Goal: Information Seeking & Learning: Learn about a topic

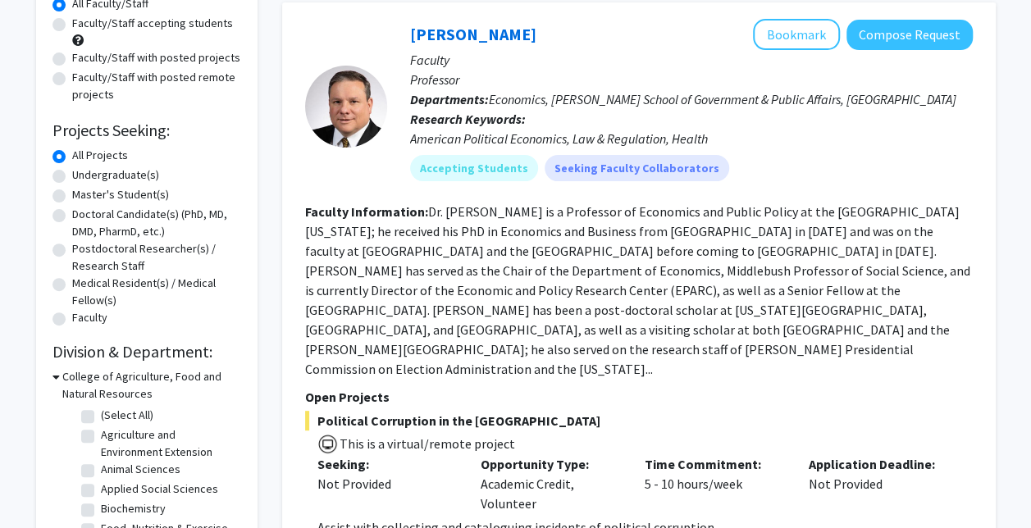
scroll to position [148, 0]
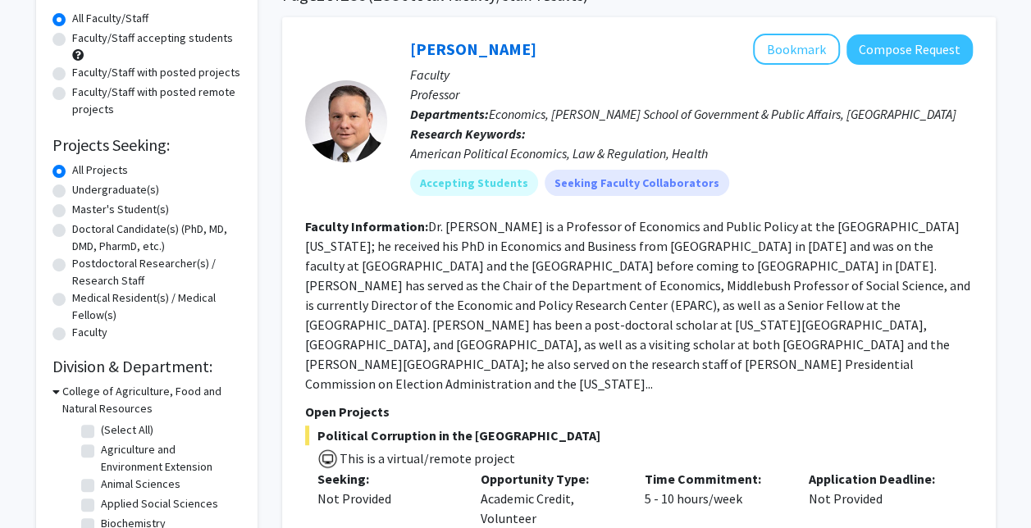
click at [72, 190] on label "Undergraduate(s)" at bounding box center [115, 189] width 87 height 17
click at [72, 190] on input "Undergraduate(s)" at bounding box center [77, 186] width 11 height 11
radio input "true"
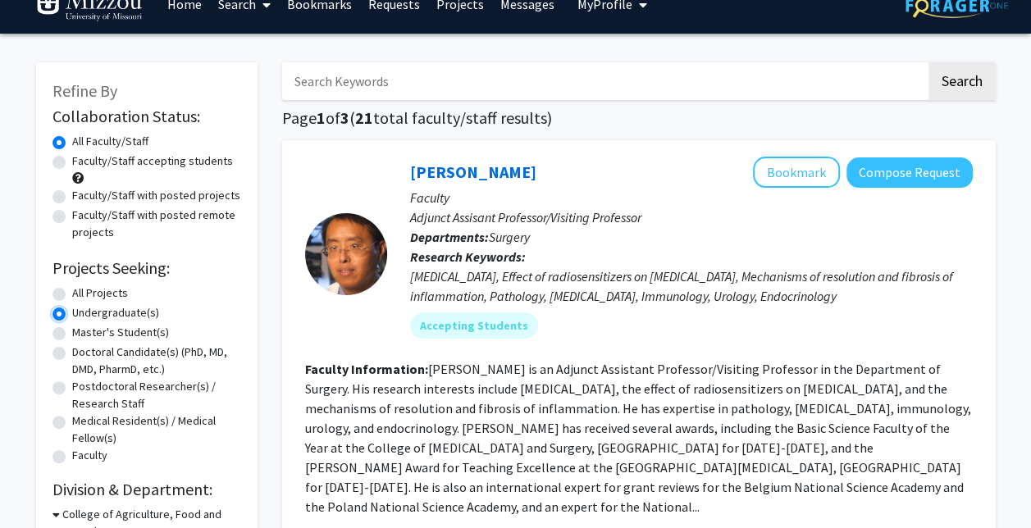
scroll to position [26, 0]
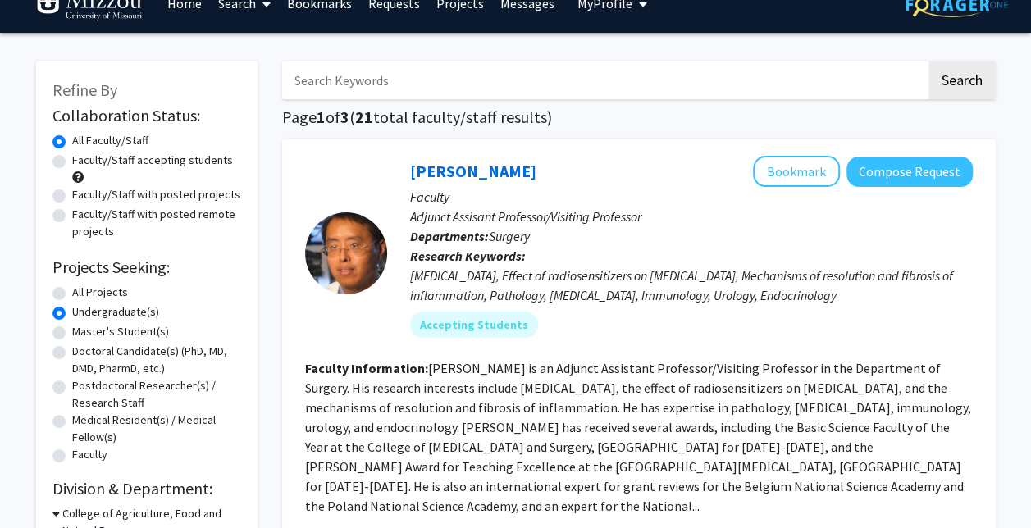
click at [72, 159] on label "Faculty/Staff accepting students" at bounding box center [152, 160] width 161 height 17
click at [72, 159] on input "Faculty/Staff accepting students" at bounding box center [77, 157] width 11 height 11
radio input "true"
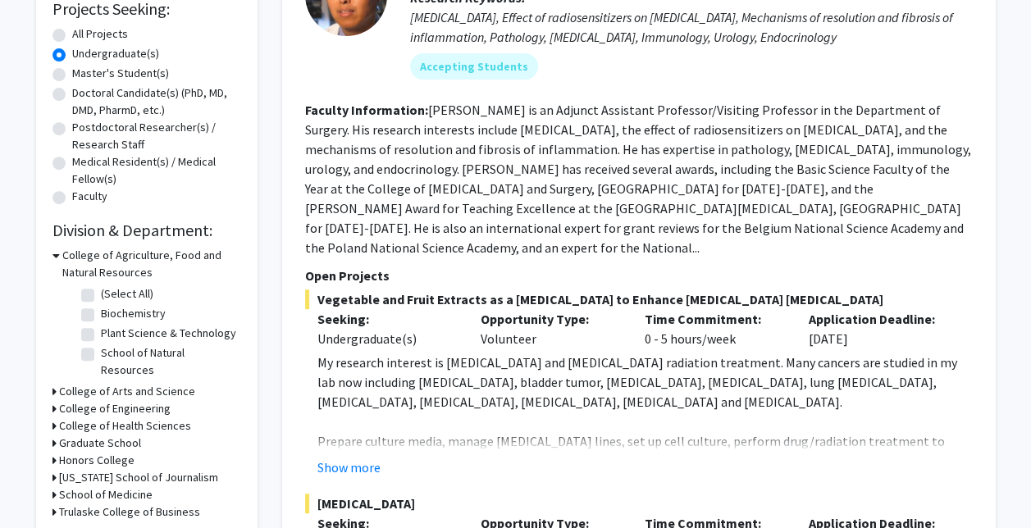
scroll to position [291, 0]
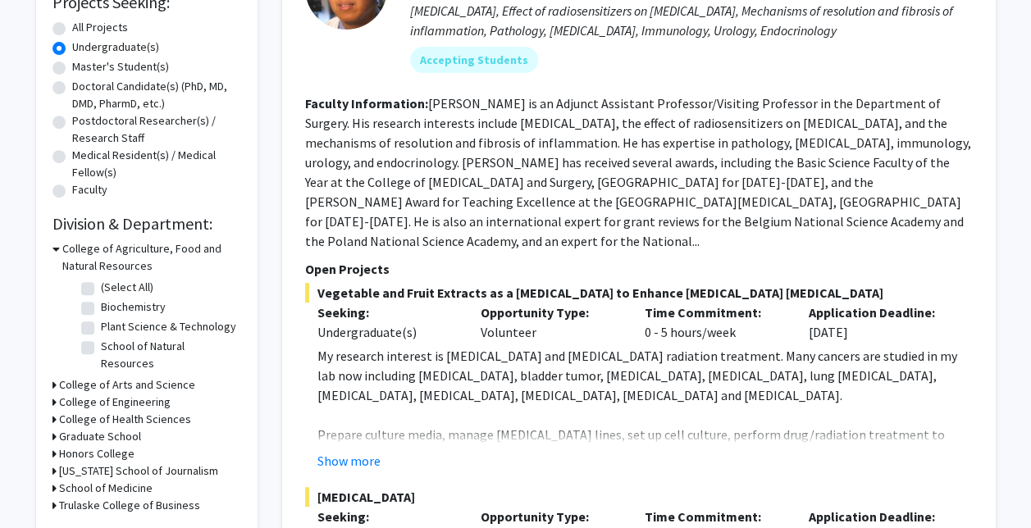
click at [60, 247] on div "College of Agriculture, Food and Natural Resources" at bounding box center [147, 257] width 189 height 34
click at [53, 244] on icon at bounding box center [56, 248] width 7 height 17
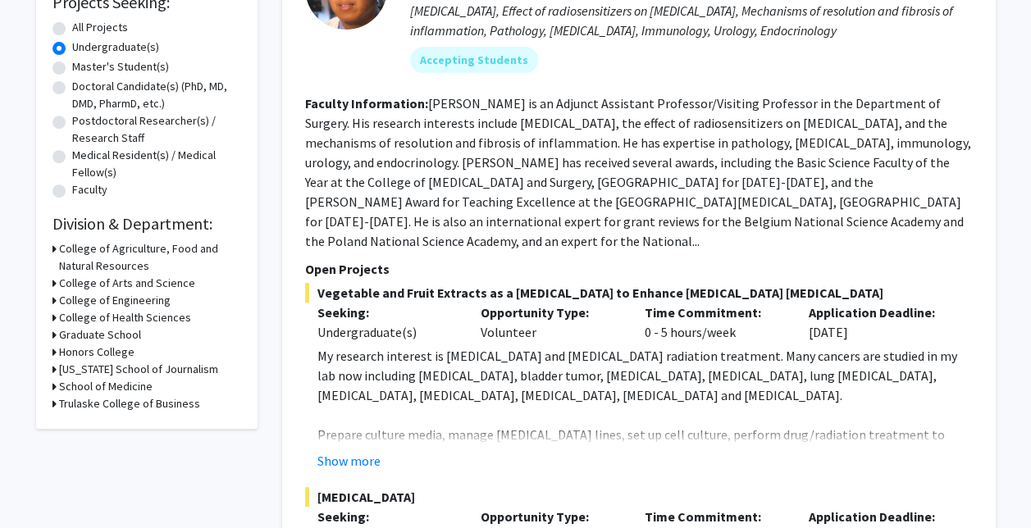
click at [51, 281] on div "Refine By Collaboration Status: Collaboration Status All Faculty/Staff Collabor…" at bounding box center [147, 113] width 222 height 633
click at [55, 284] on icon at bounding box center [55, 283] width 4 height 17
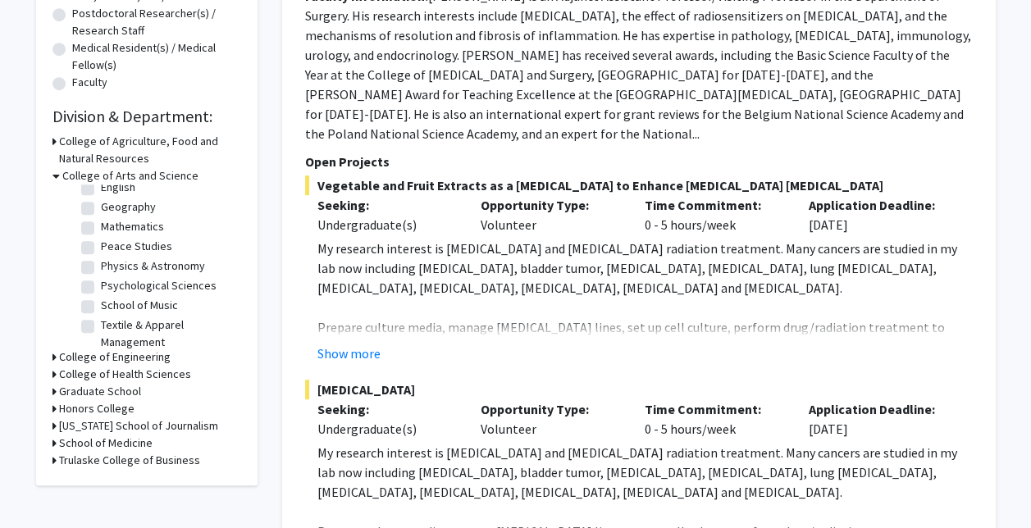
scroll to position [50, 0]
click at [101, 304] on label "Psychological Sciences" at bounding box center [159, 304] width 116 height 17
click at [101, 304] on input "Psychological Sciences" at bounding box center [106, 301] width 11 height 11
checkbox input "true"
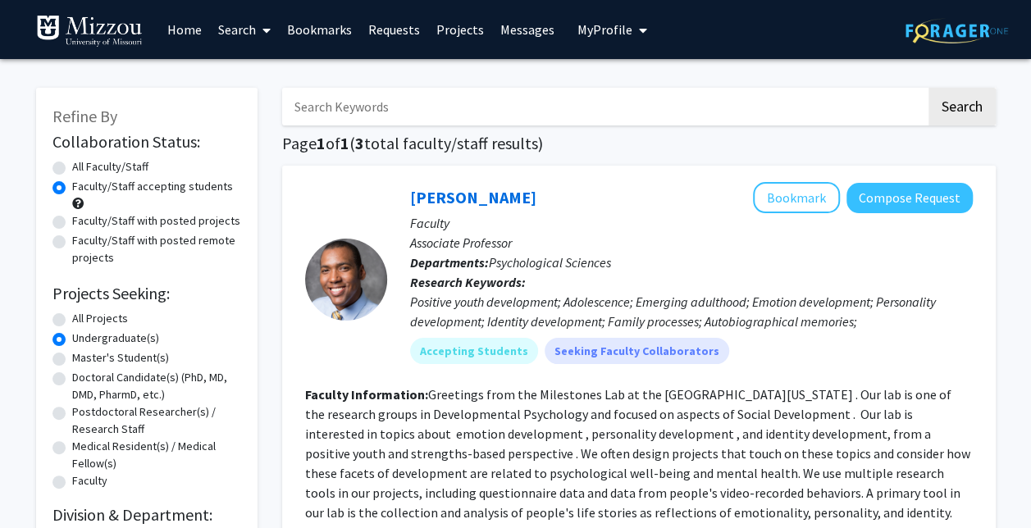
click at [200, 222] on label "Faculty/Staff with posted projects" at bounding box center [156, 220] width 168 height 17
click at [83, 222] on input "Faculty/Staff with posted projects" at bounding box center [77, 217] width 11 height 11
radio input "true"
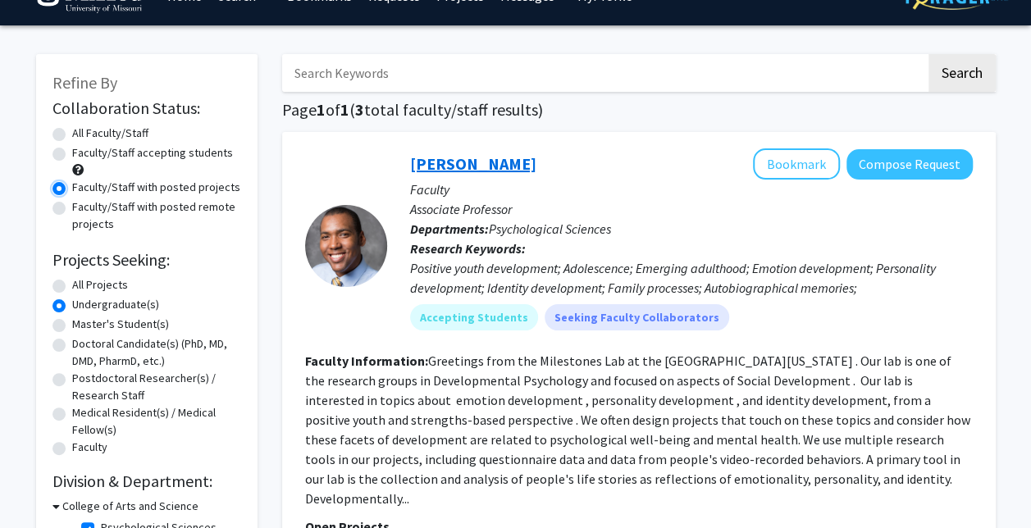
scroll to position [66, 0]
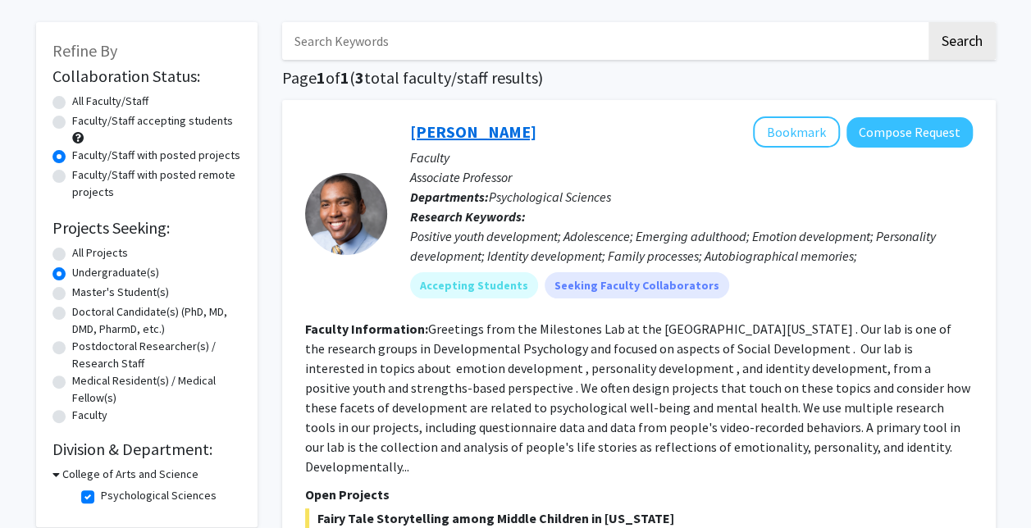
click at [457, 133] on link "[PERSON_NAME]" at bounding box center [473, 131] width 126 height 21
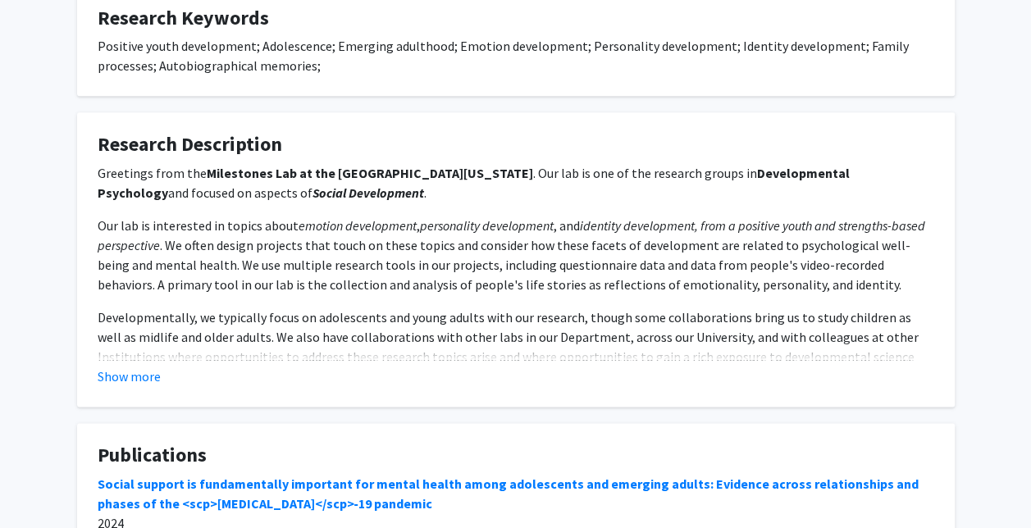
scroll to position [913, 0]
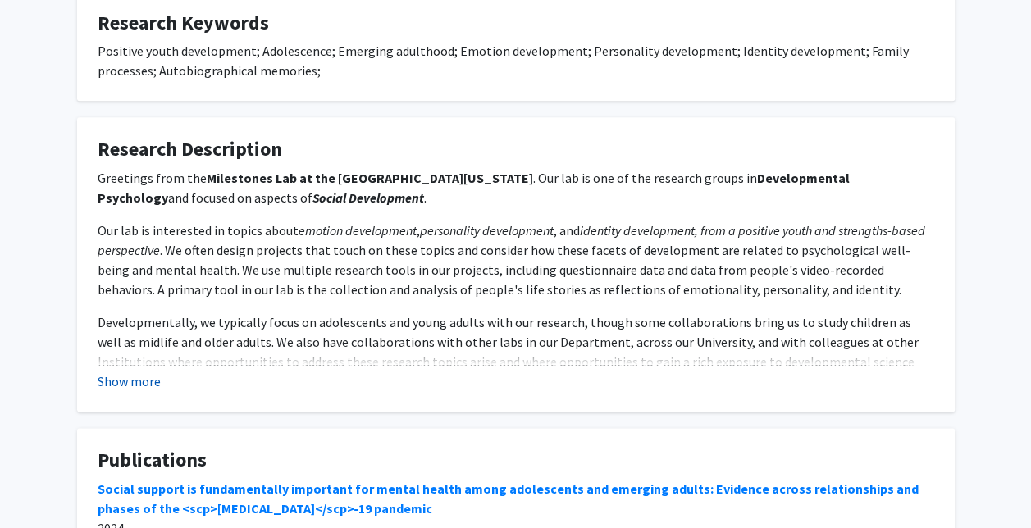
click at [141, 372] on button "Show more" at bounding box center [129, 382] width 63 height 20
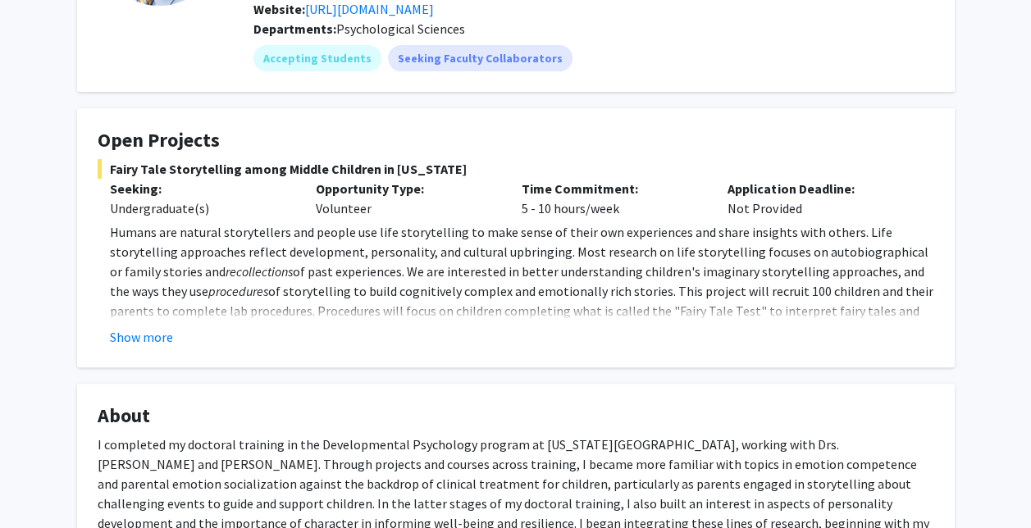
scroll to position [205, 0]
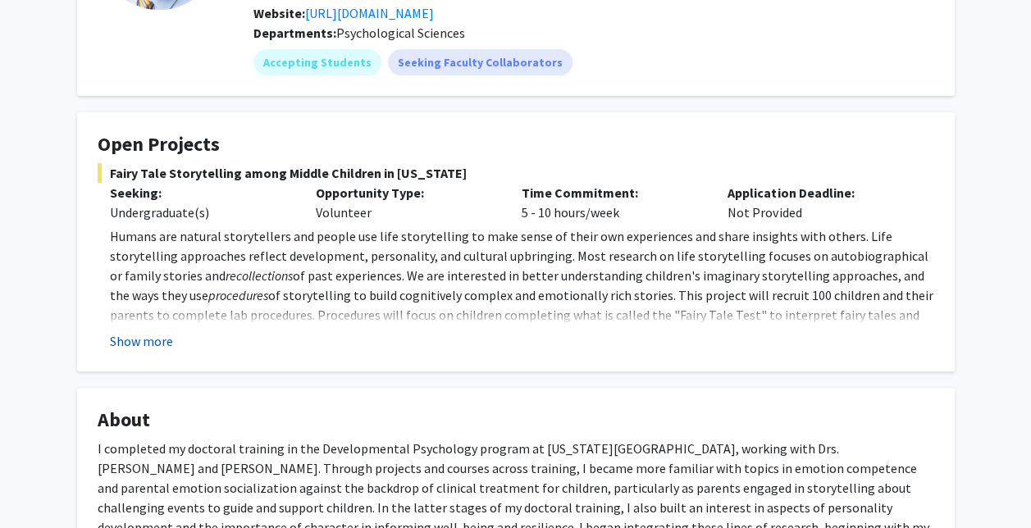
click at [148, 331] on button "Show more" at bounding box center [141, 341] width 63 height 20
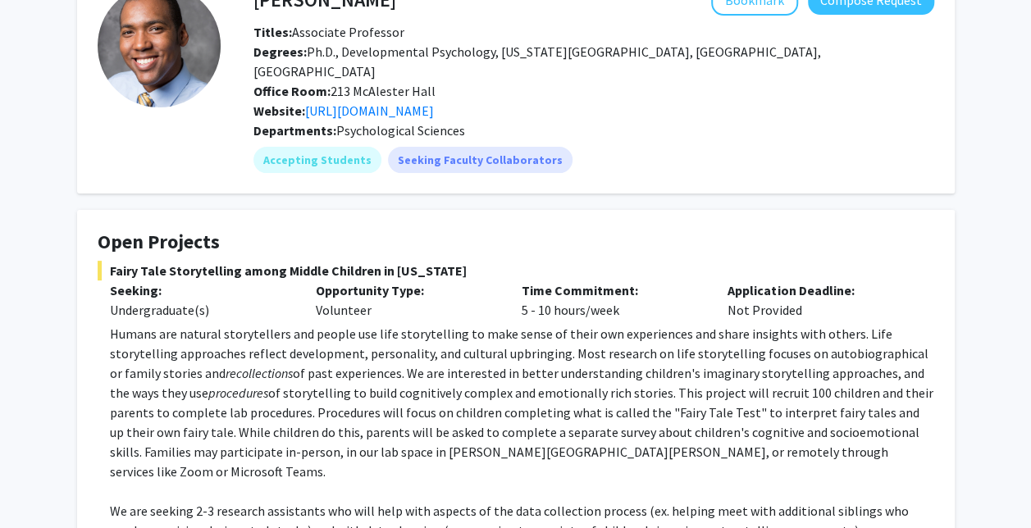
scroll to position [0, 0]
